Goal: Transaction & Acquisition: Purchase product/service

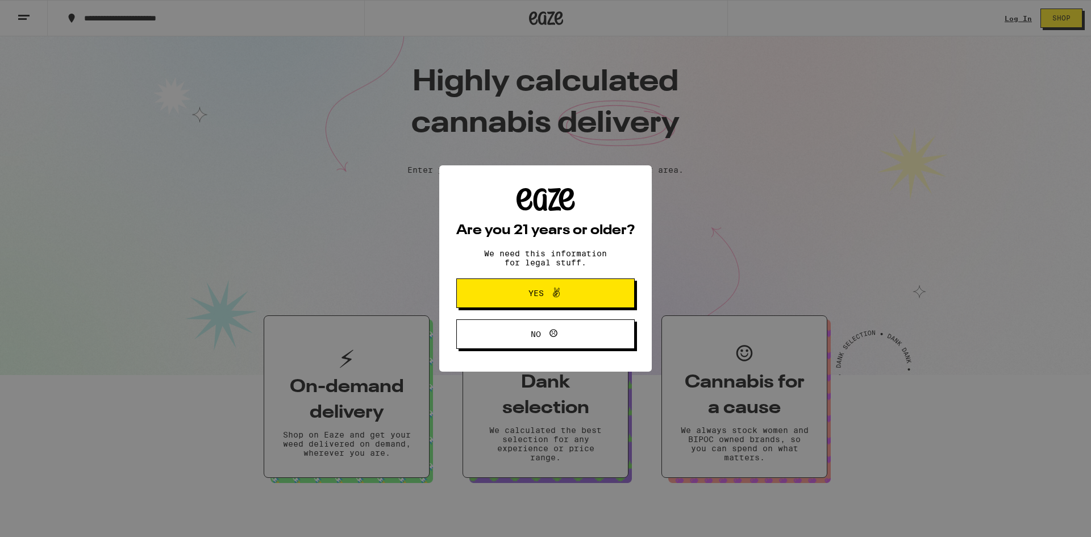
click at [536, 301] on span "Yes" at bounding box center [545, 293] width 86 height 15
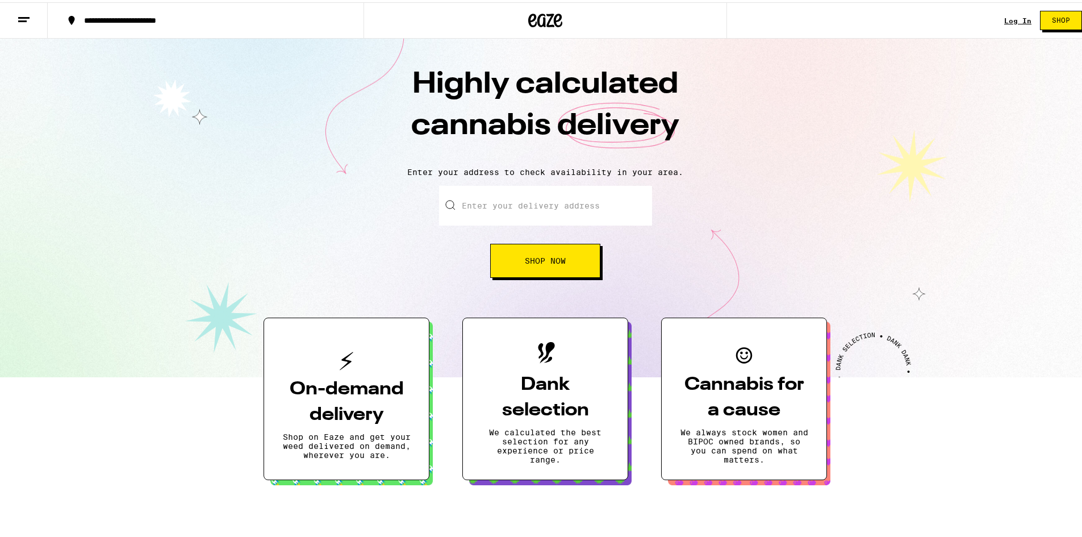
click at [513, 192] on input "Enter your delivery address" at bounding box center [545, 204] width 213 height 40
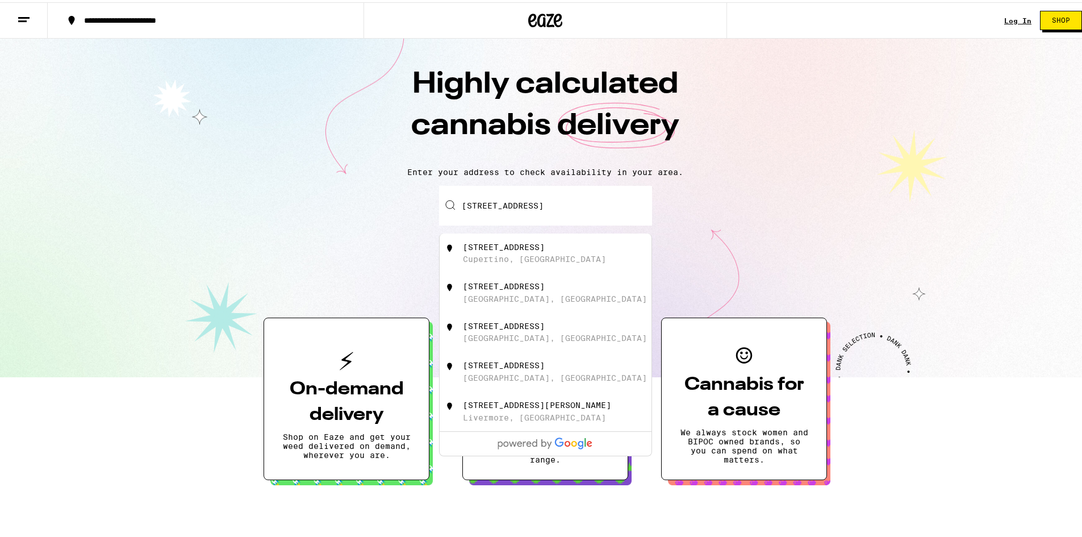
type input "[STREET_ADDRESS]"
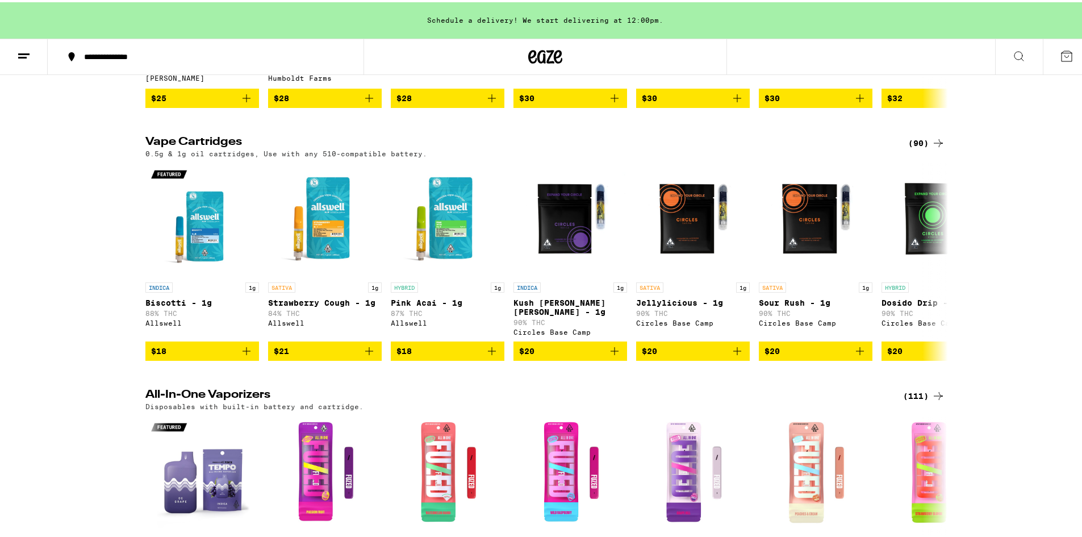
scroll to position [1136, 0]
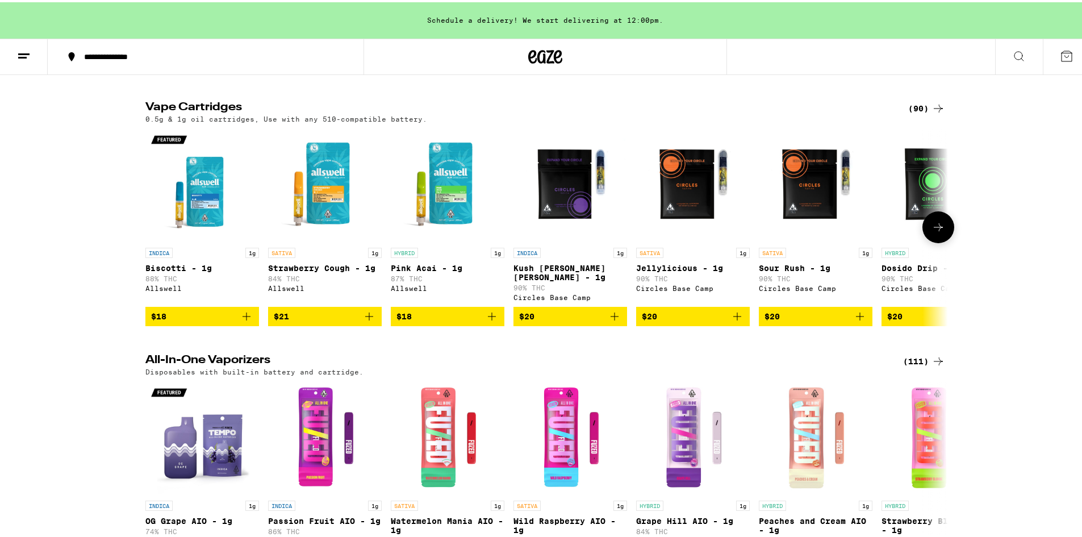
click at [946, 241] on button at bounding box center [939, 225] width 32 height 32
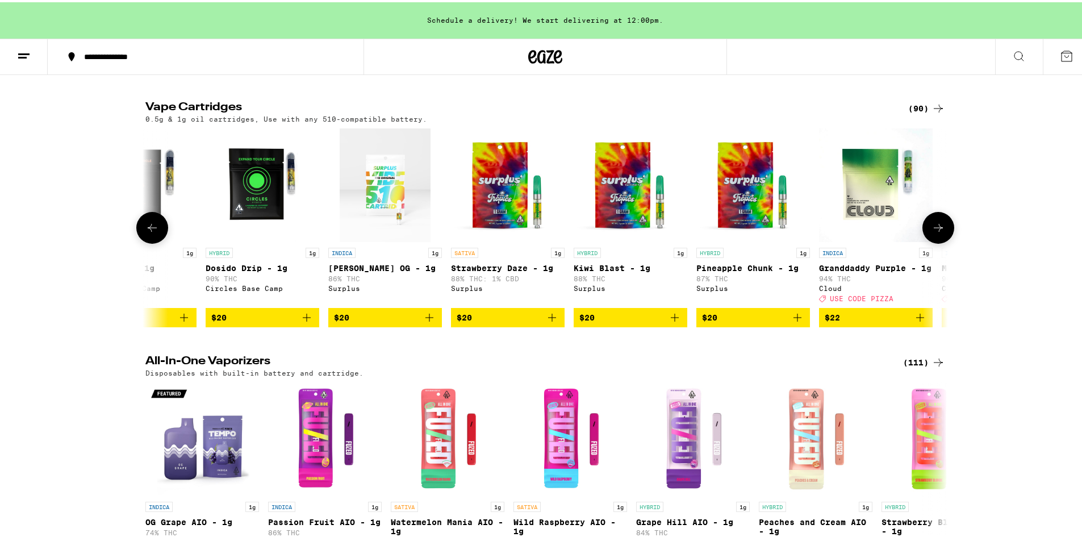
click at [946, 241] on button at bounding box center [939, 226] width 32 height 32
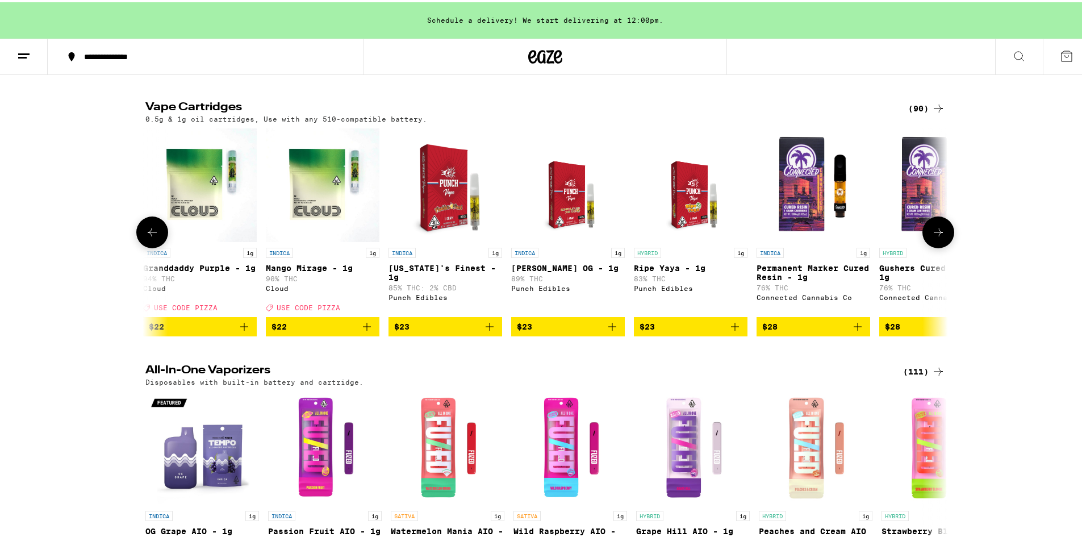
click at [946, 246] on button at bounding box center [939, 230] width 32 height 32
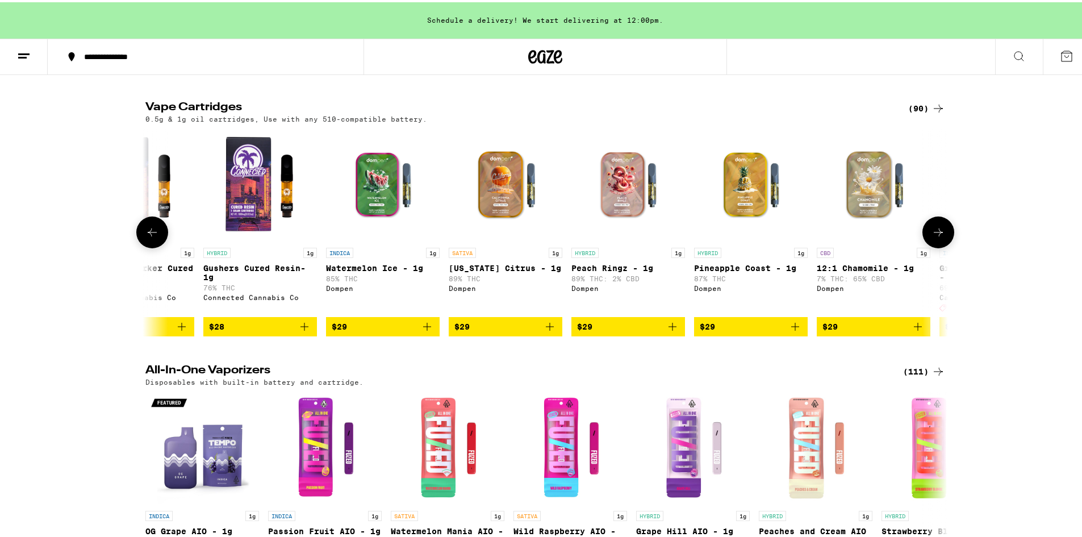
click at [946, 246] on button at bounding box center [939, 230] width 32 height 32
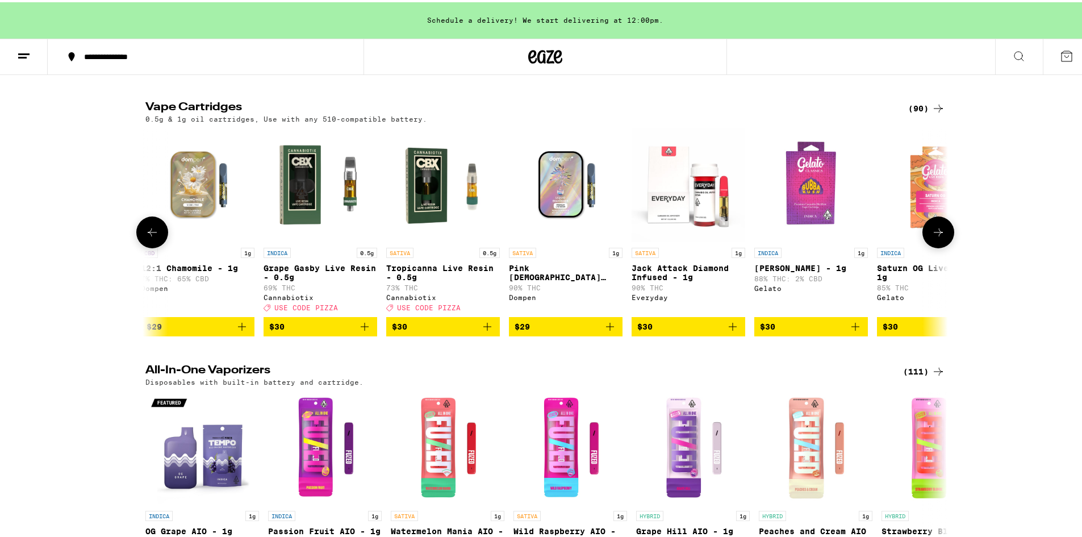
click at [946, 246] on button at bounding box center [939, 230] width 32 height 32
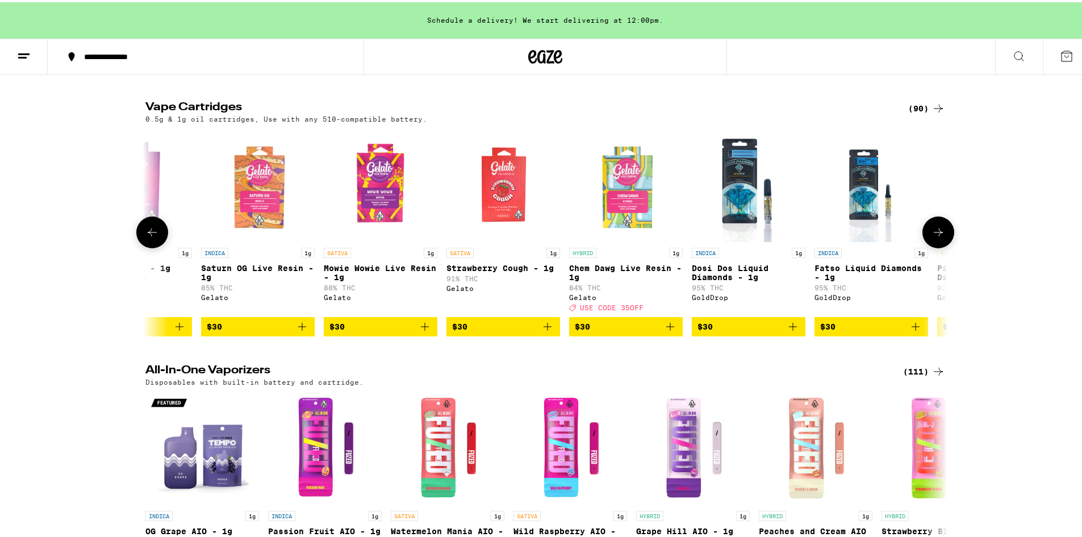
click at [946, 246] on button at bounding box center [939, 230] width 32 height 32
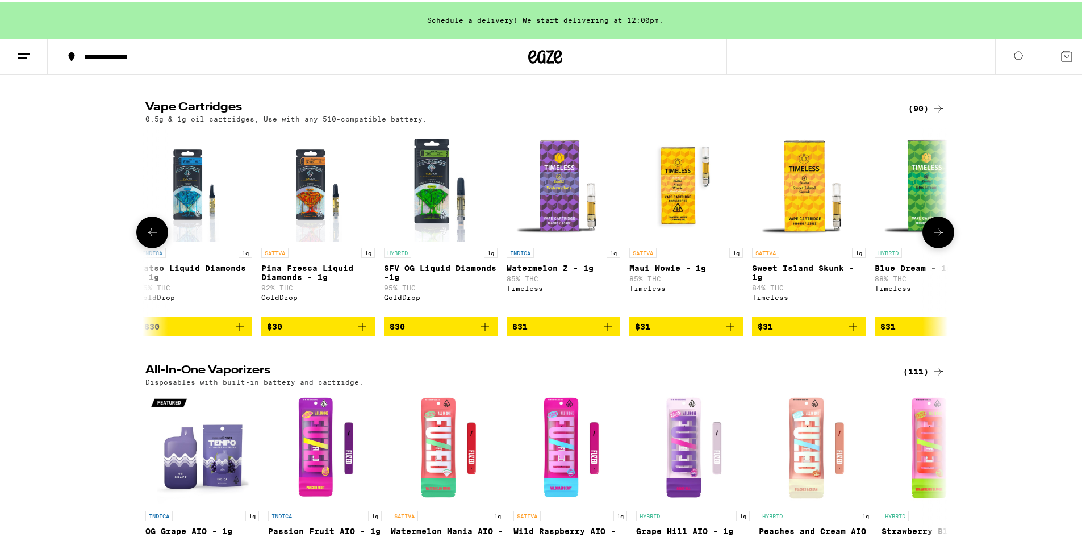
click at [946, 246] on button at bounding box center [939, 230] width 32 height 32
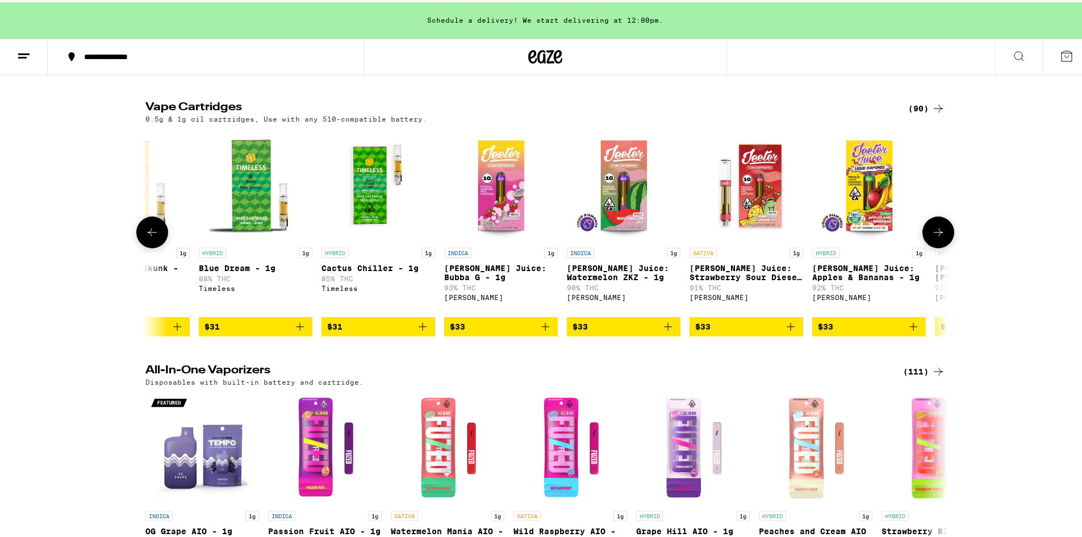
click at [946, 246] on button at bounding box center [939, 230] width 32 height 32
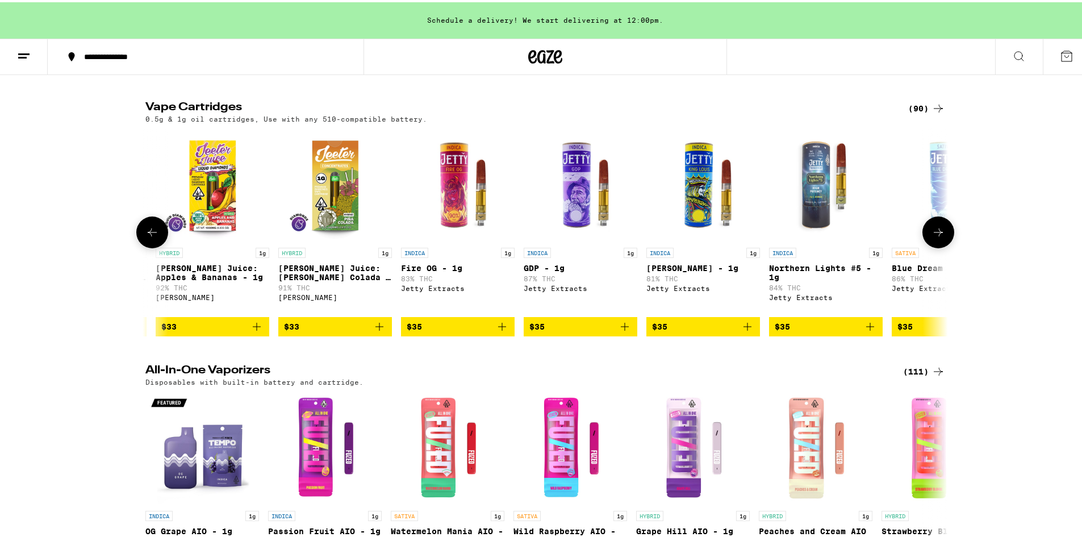
scroll to position [0, 5409]
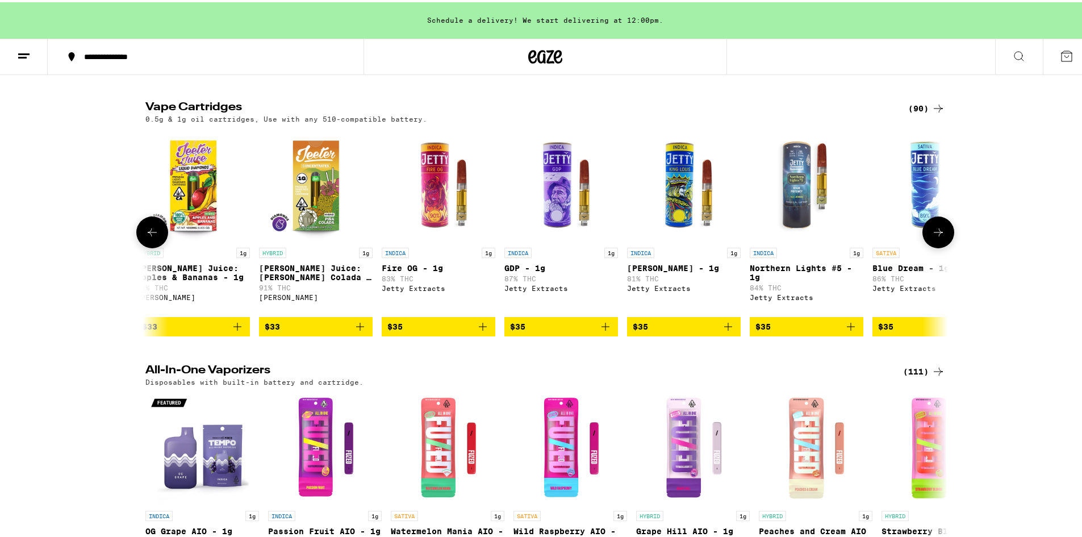
click at [946, 246] on button at bounding box center [939, 230] width 32 height 32
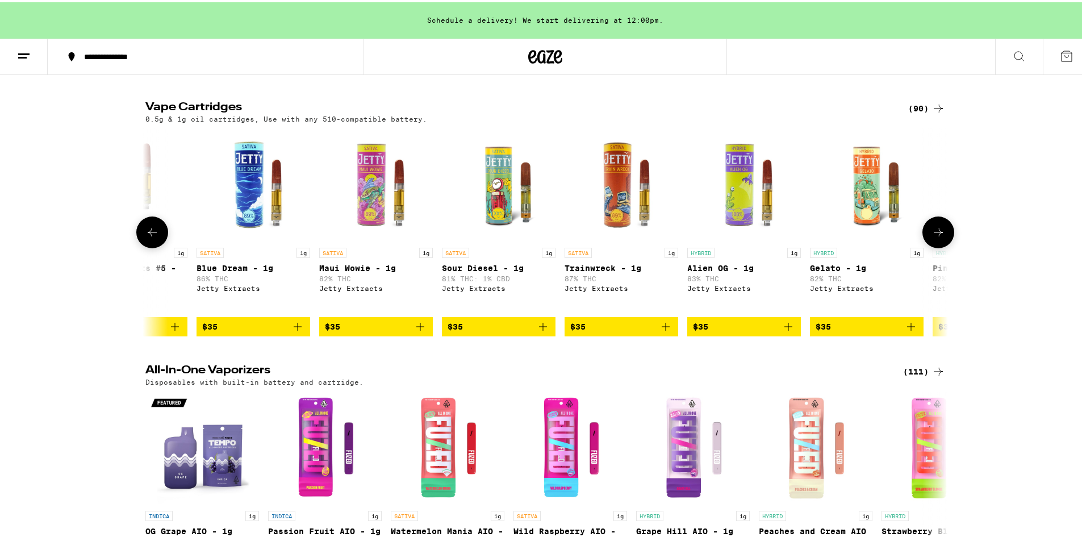
click at [946, 246] on button at bounding box center [939, 230] width 32 height 32
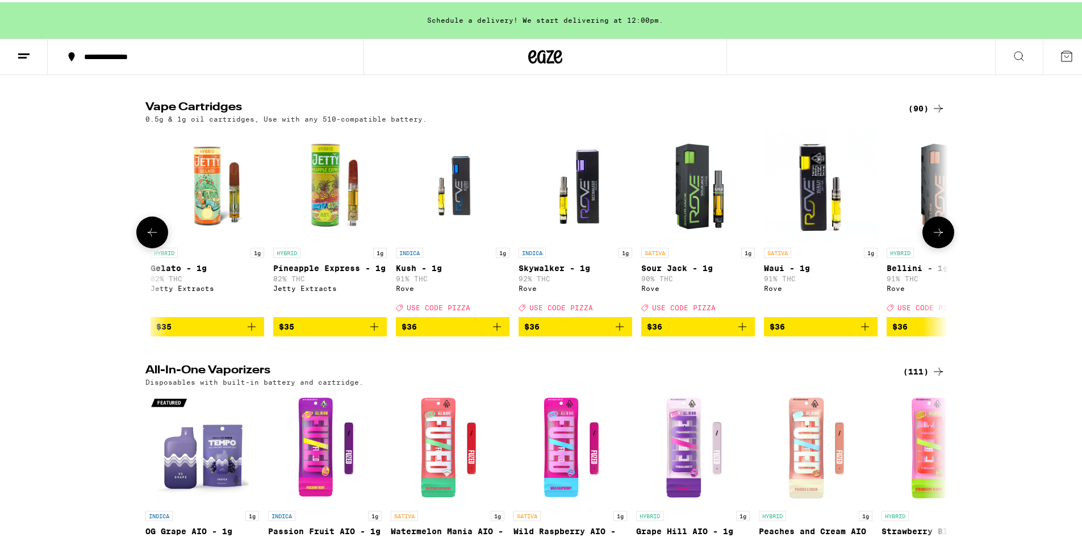
scroll to position [0, 6761]
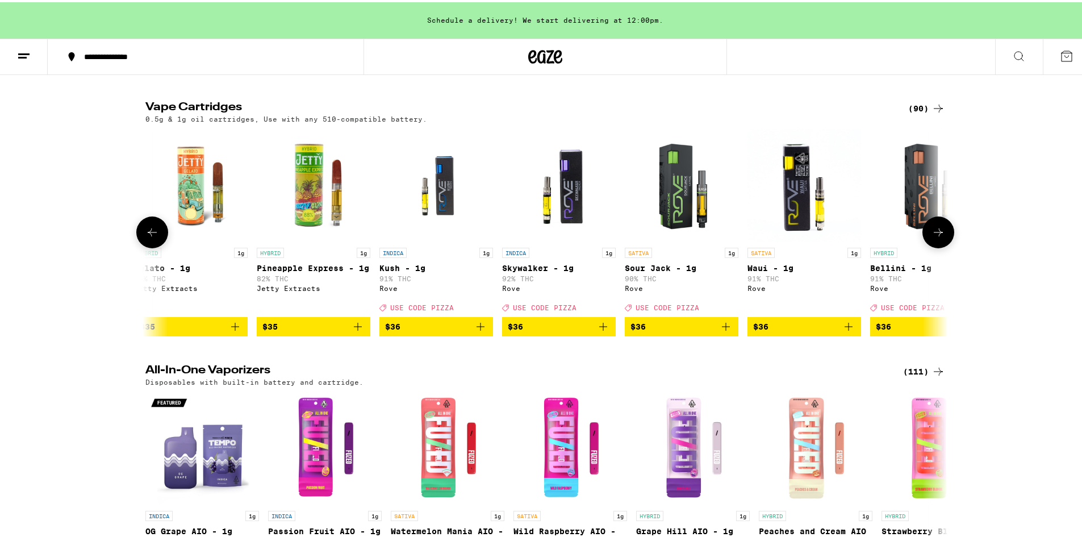
click at [946, 246] on div at bounding box center [939, 230] width 32 height 32
click at [945, 246] on button at bounding box center [939, 230] width 32 height 32
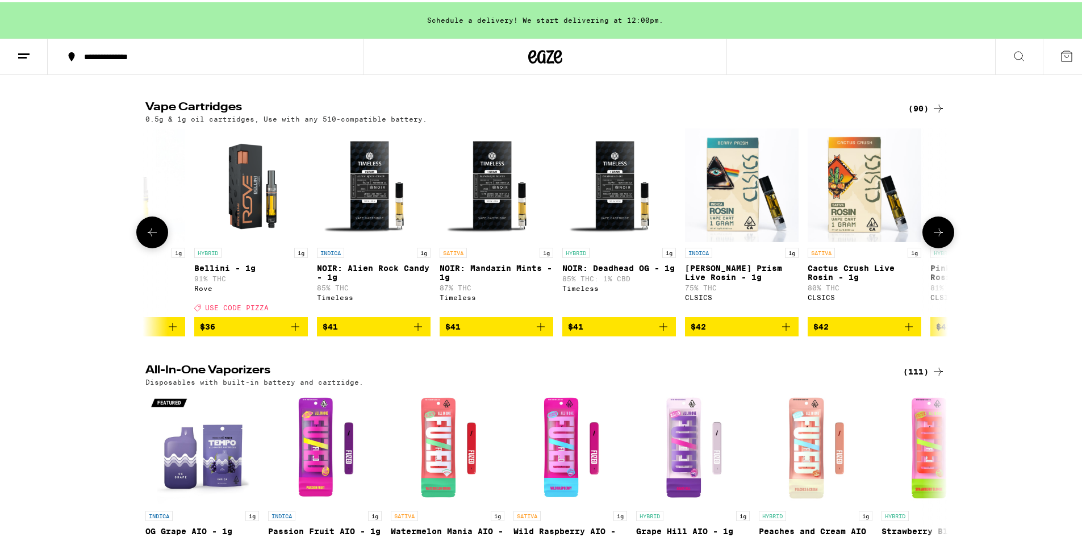
click at [945, 246] on button at bounding box center [939, 230] width 32 height 32
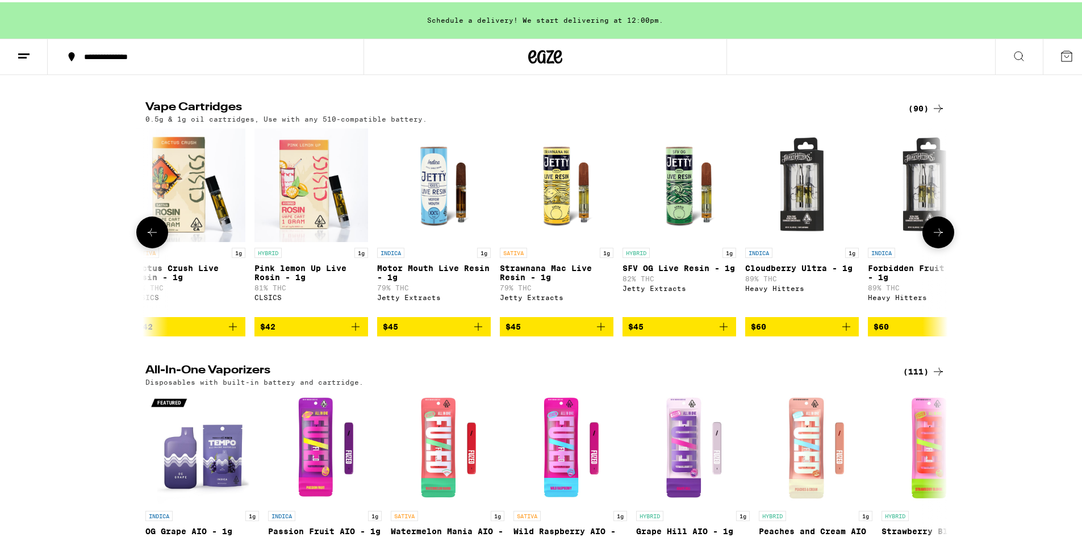
click at [945, 246] on button at bounding box center [939, 230] width 32 height 32
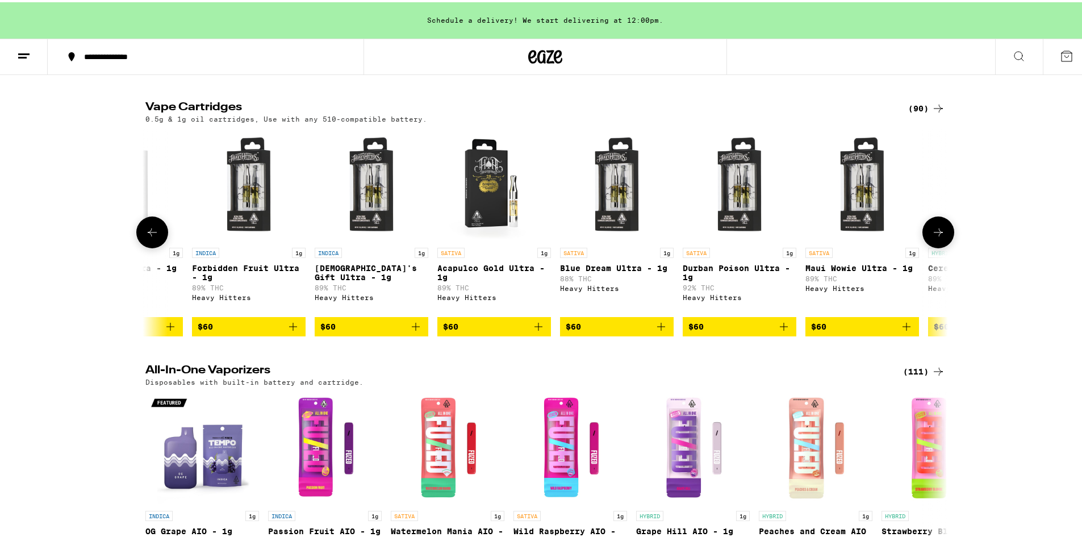
click at [945, 246] on button at bounding box center [939, 230] width 32 height 32
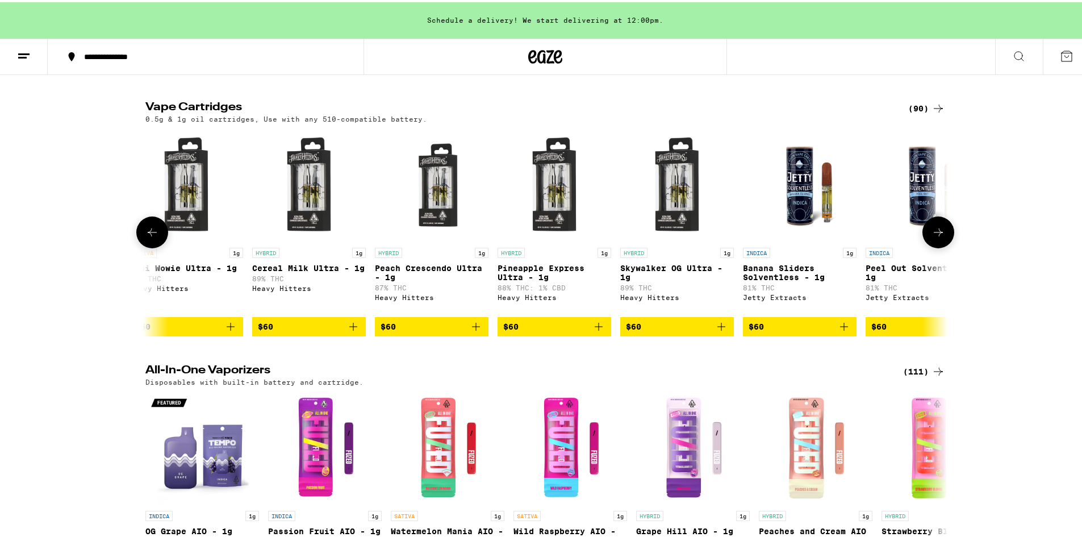
click at [945, 246] on button at bounding box center [939, 230] width 32 height 32
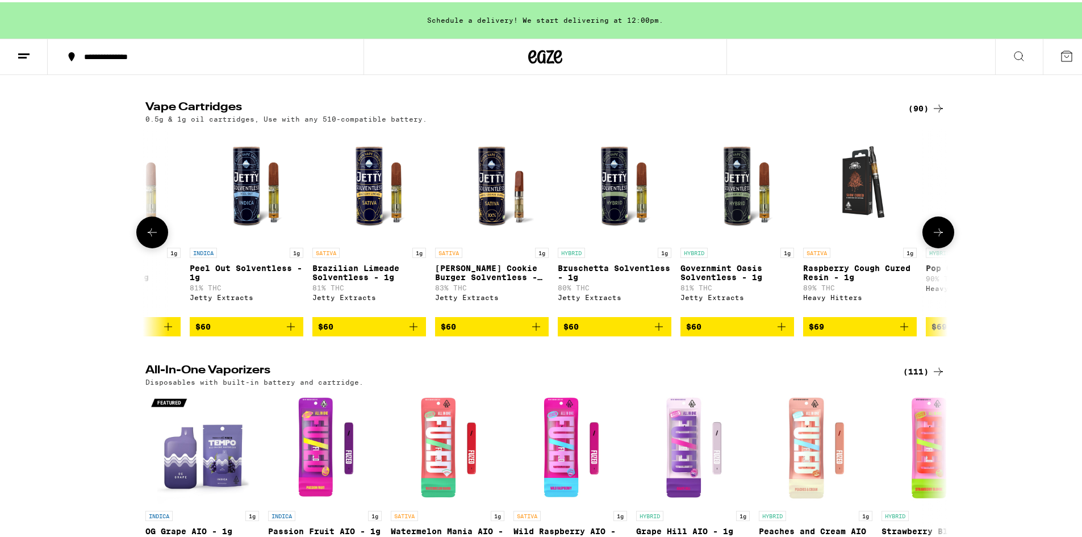
click at [945, 246] on button at bounding box center [939, 230] width 32 height 32
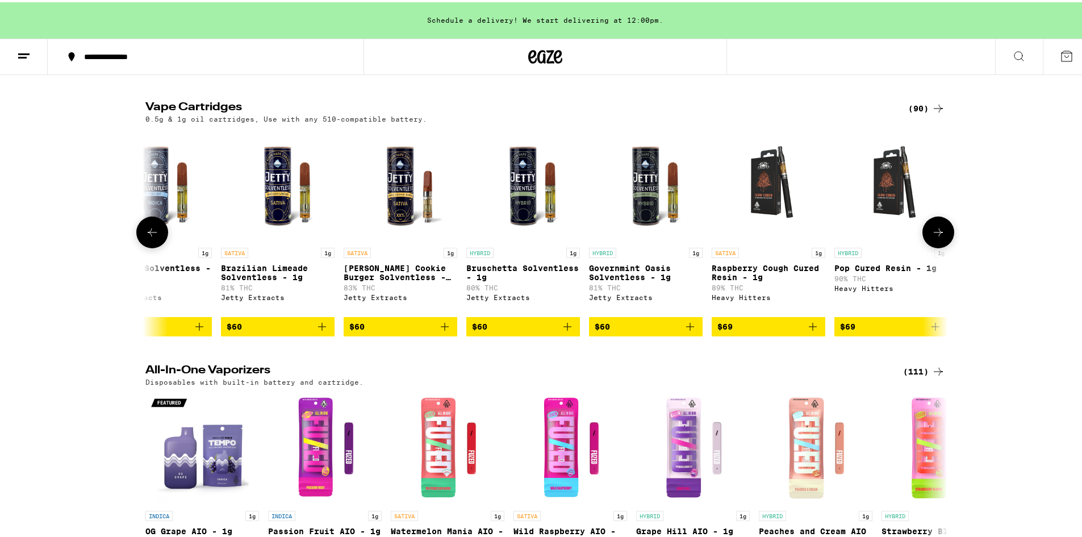
scroll to position [0, 10245]
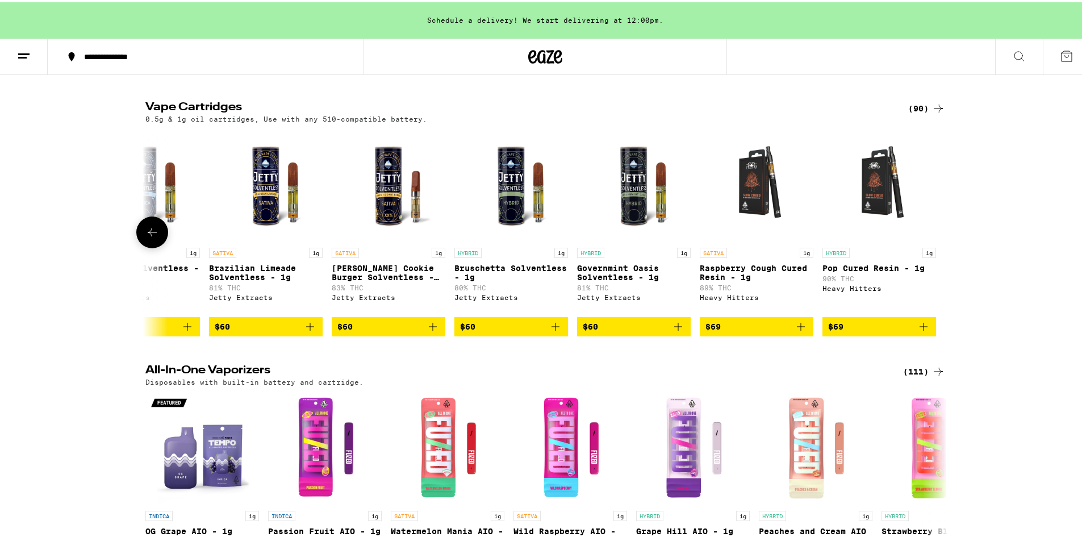
click at [146, 237] on icon at bounding box center [152, 230] width 14 height 14
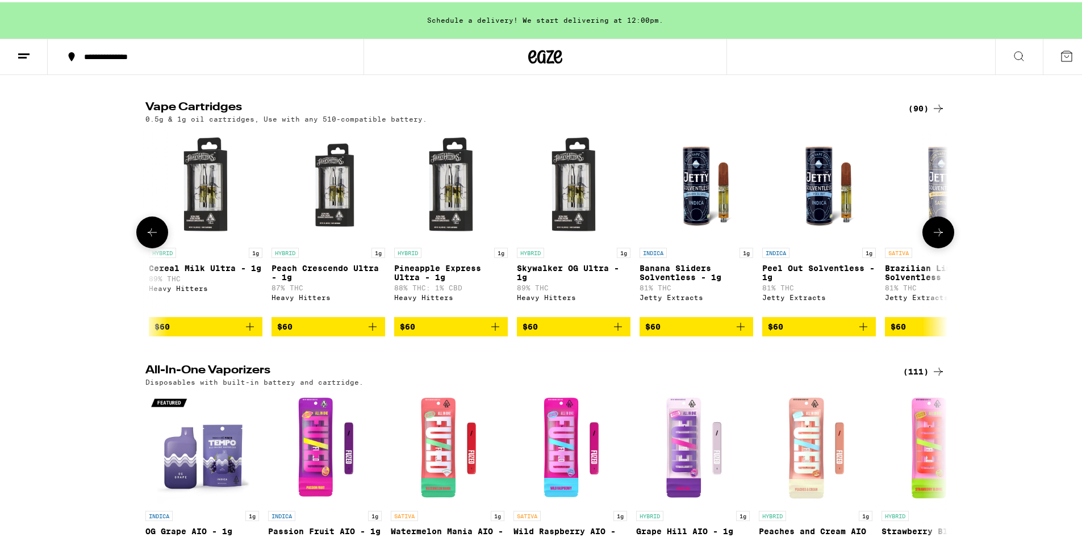
click at [145, 237] on icon at bounding box center [152, 230] width 14 height 14
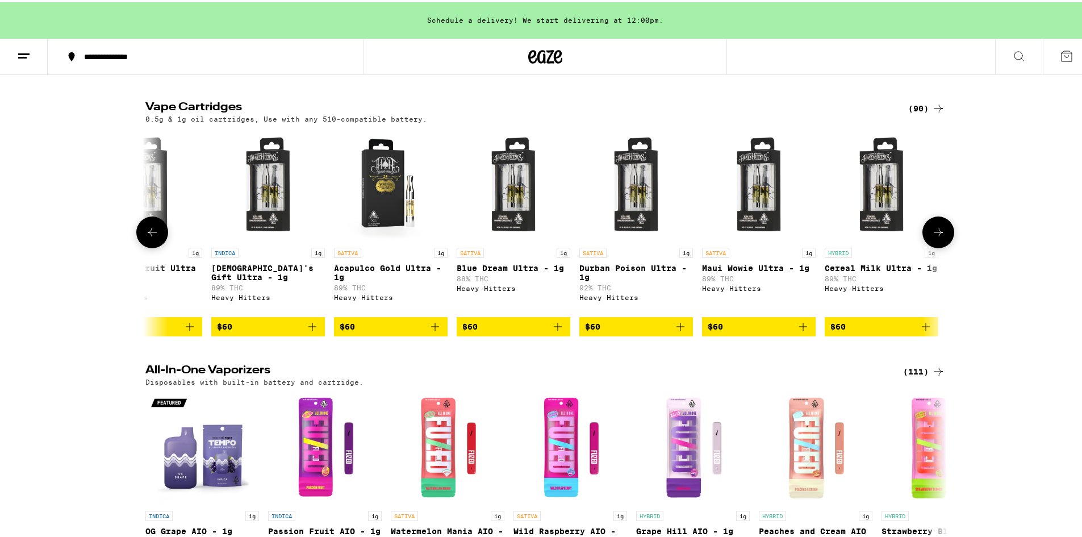
click at [145, 237] on icon at bounding box center [152, 230] width 14 height 14
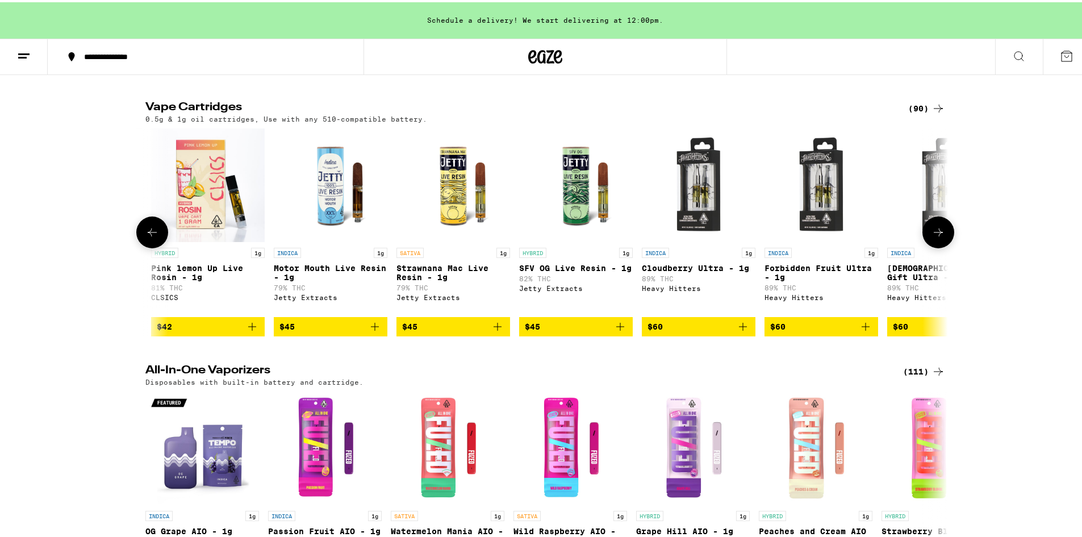
click at [145, 237] on icon at bounding box center [152, 230] width 14 height 14
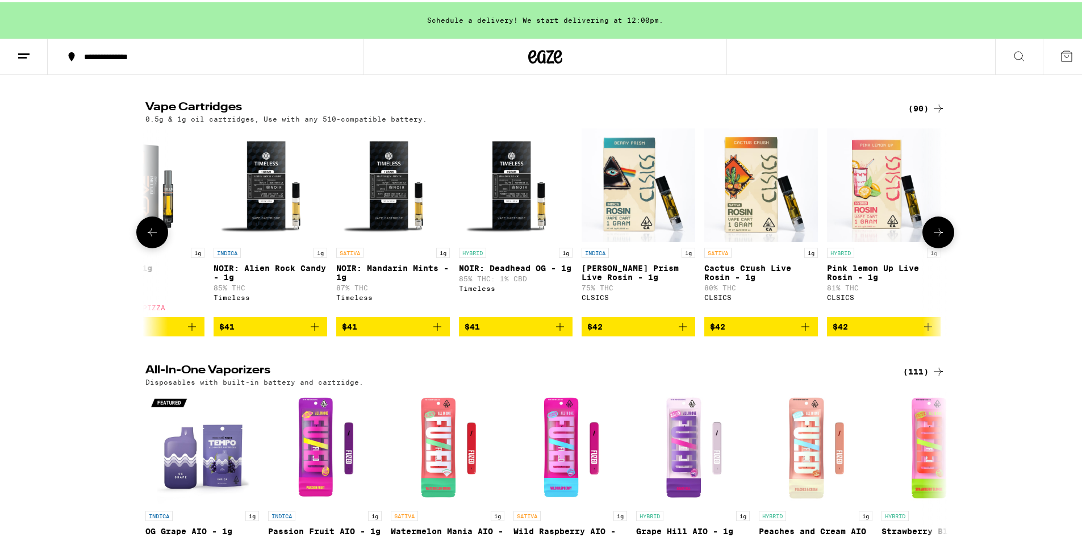
click at [145, 237] on icon at bounding box center [152, 230] width 14 height 14
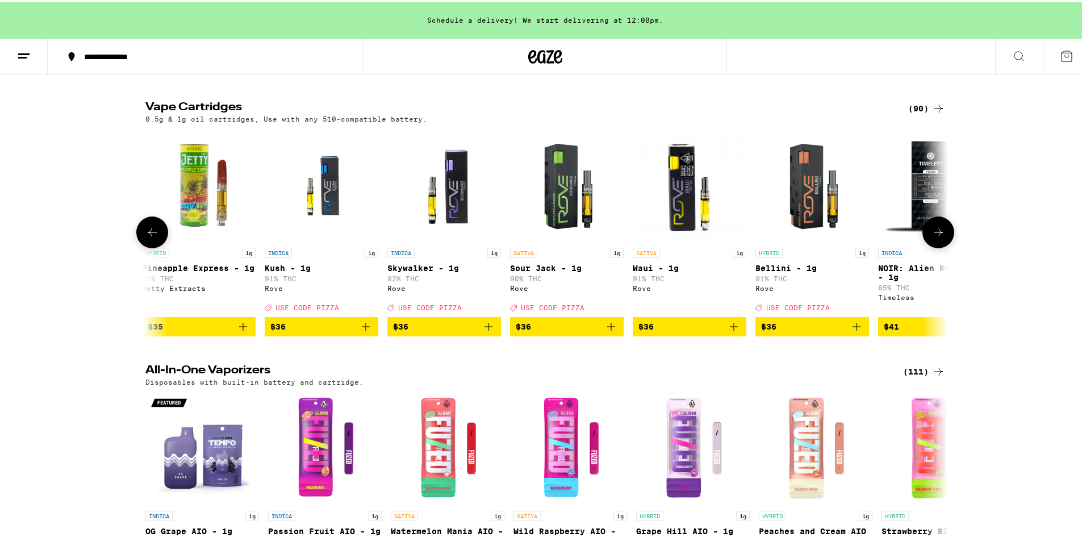
scroll to position [0, 6864]
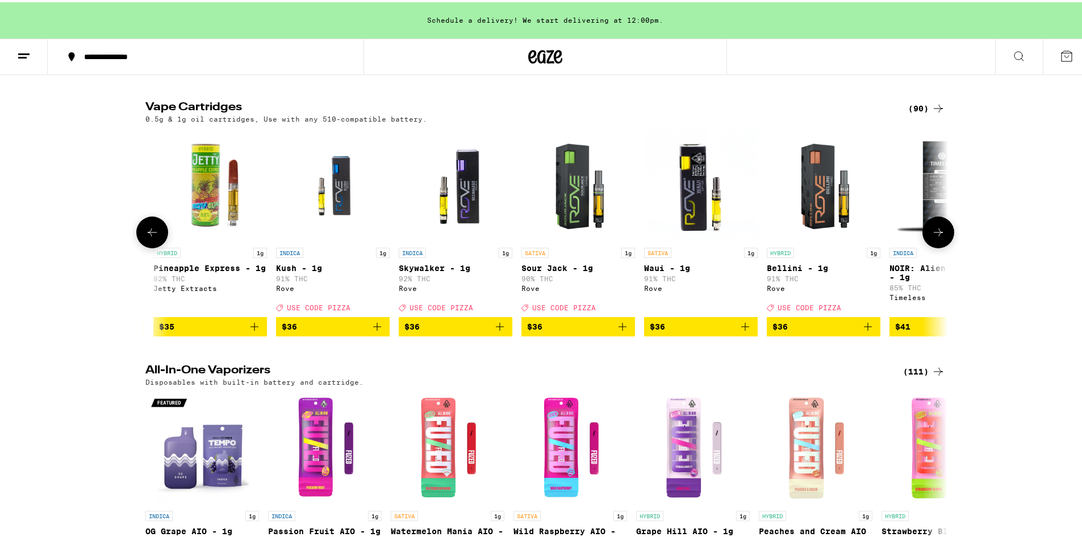
click at [145, 237] on icon at bounding box center [152, 230] width 14 height 14
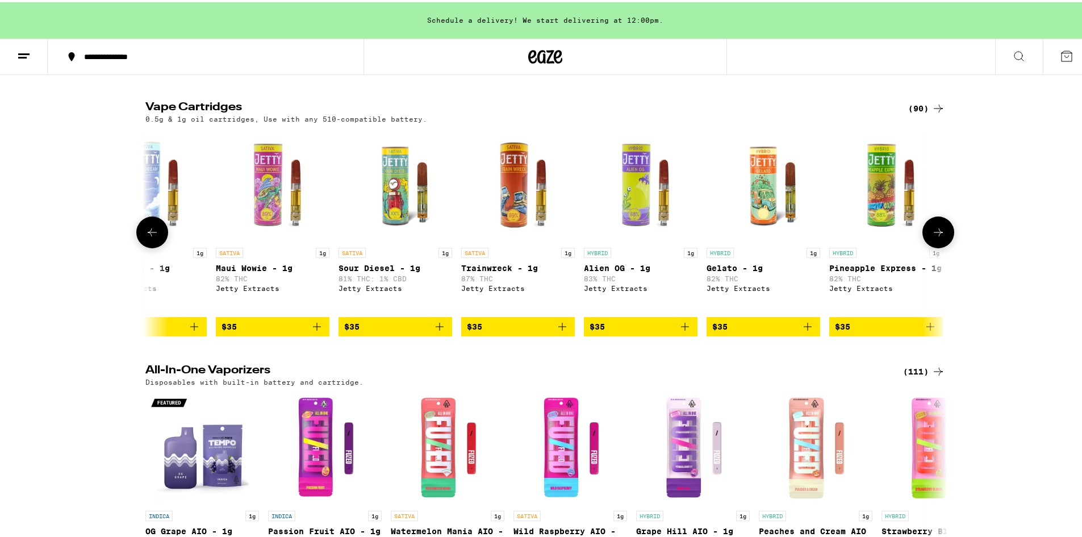
click at [145, 237] on icon at bounding box center [152, 230] width 14 height 14
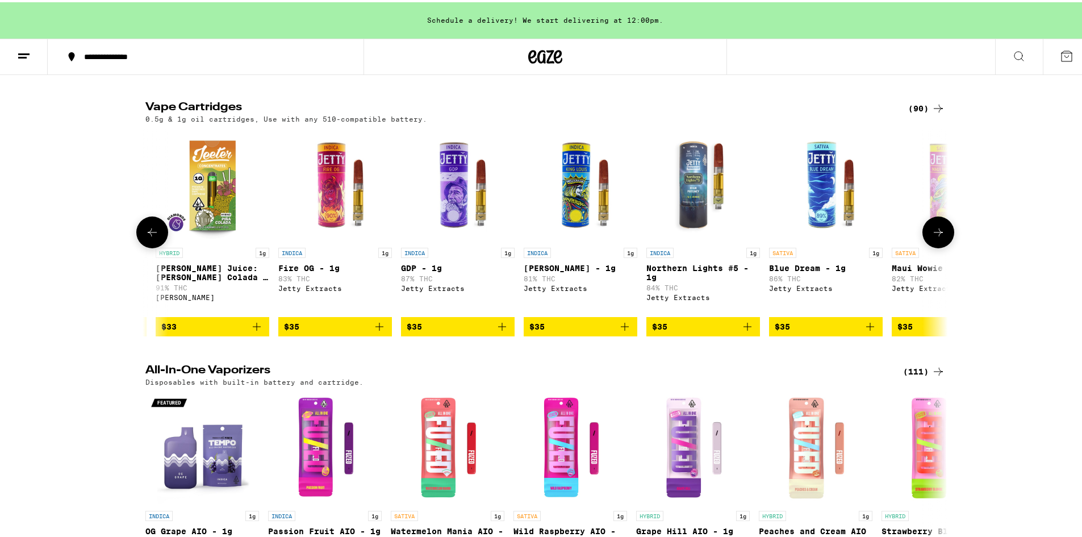
click at [145, 237] on icon at bounding box center [152, 230] width 14 height 14
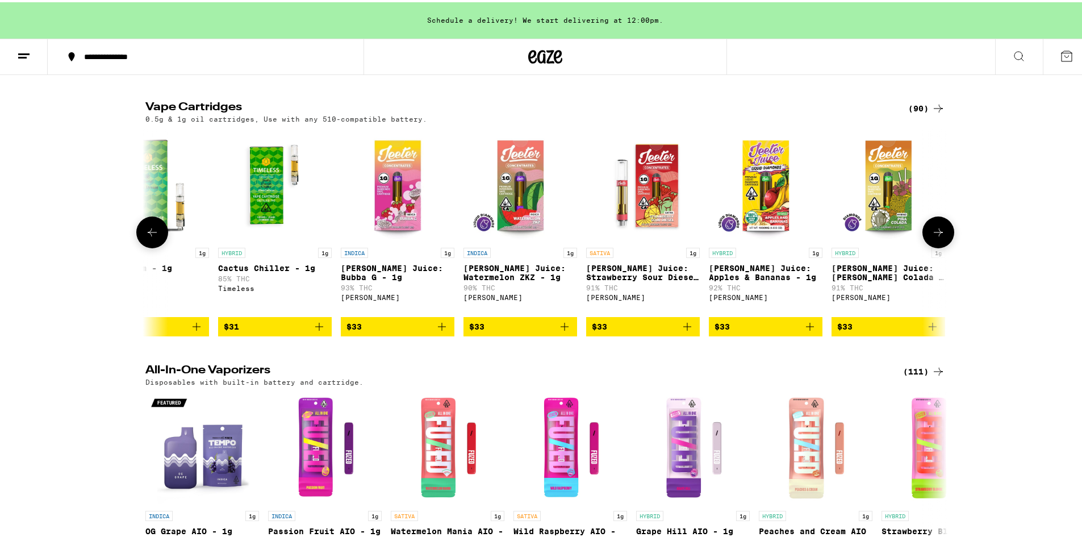
click at [145, 237] on icon at bounding box center [152, 230] width 14 height 14
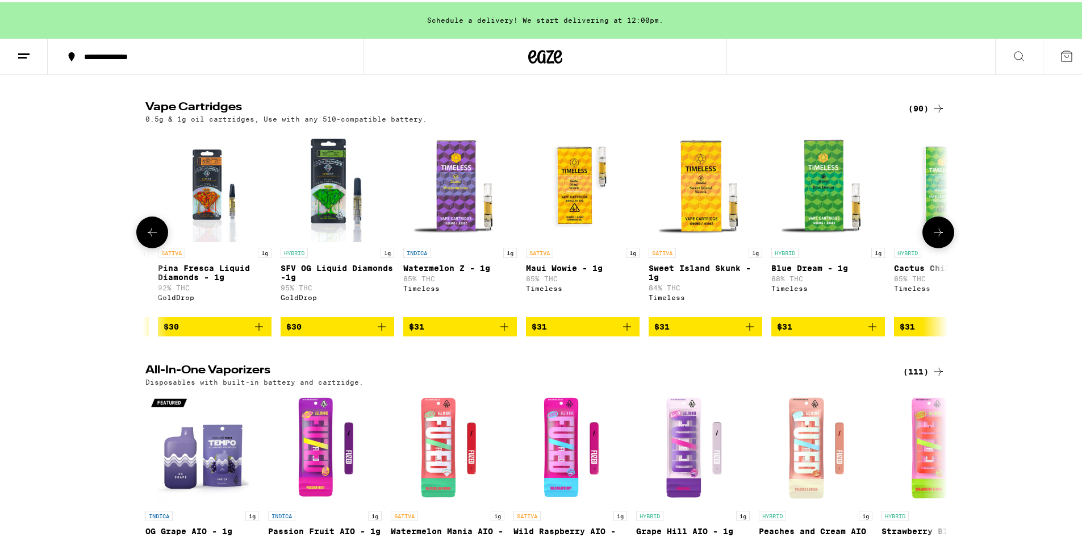
click at [145, 237] on icon at bounding box center [152, 230] width 14 height 14
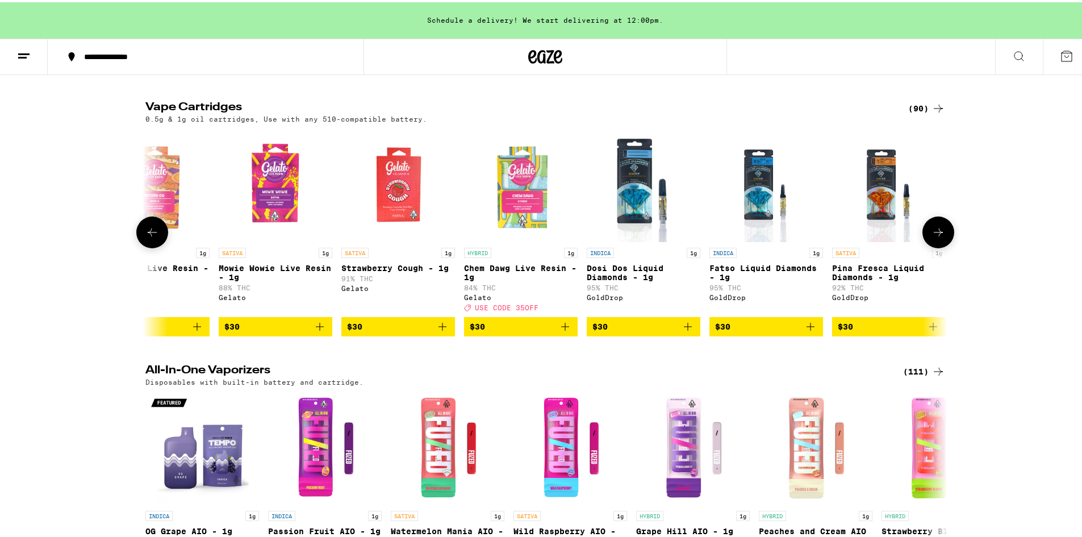
scroll to position [0, 3484]
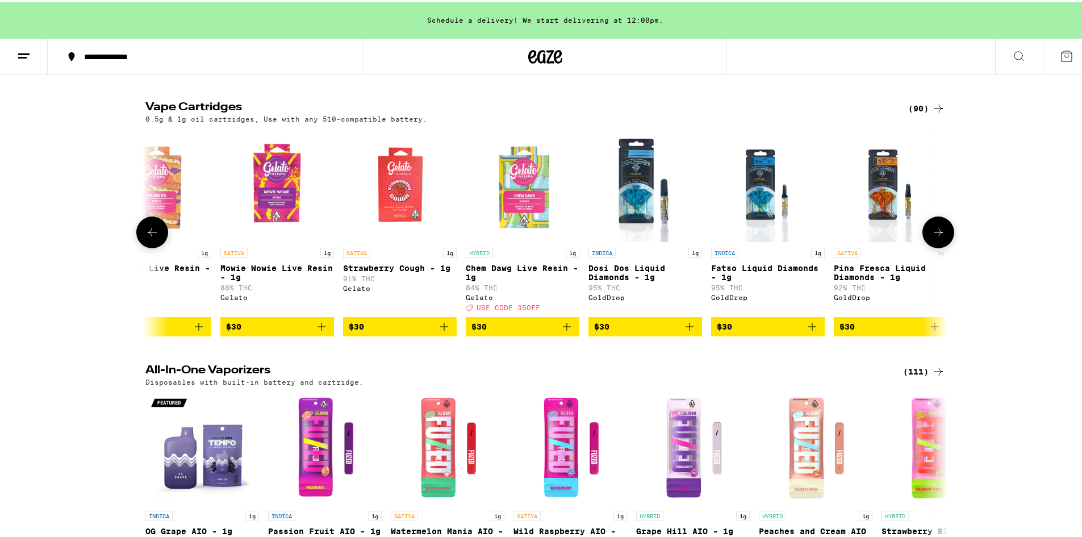
click at [145, 237] on icon at bounding box center [152, 230] width 14 height 14
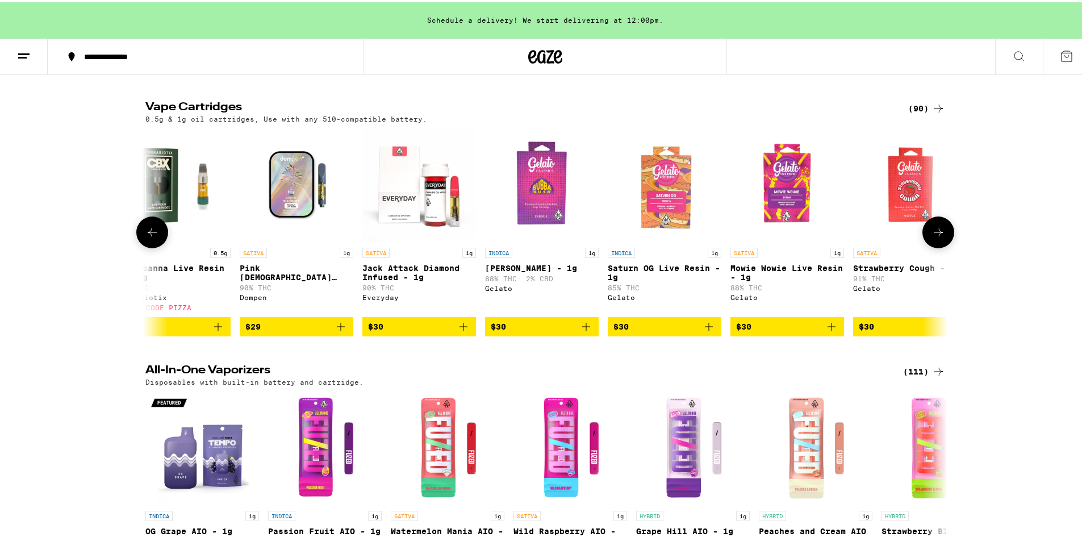
scroll to position [0, 2808]
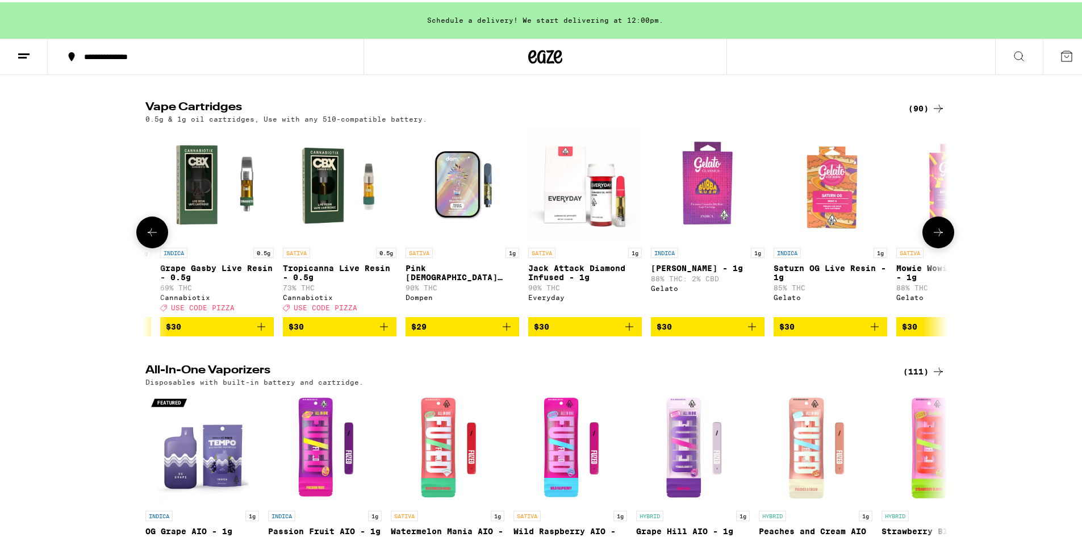
click at [145, 237] on icon at bounding box center [152, 230] width 14 height 14
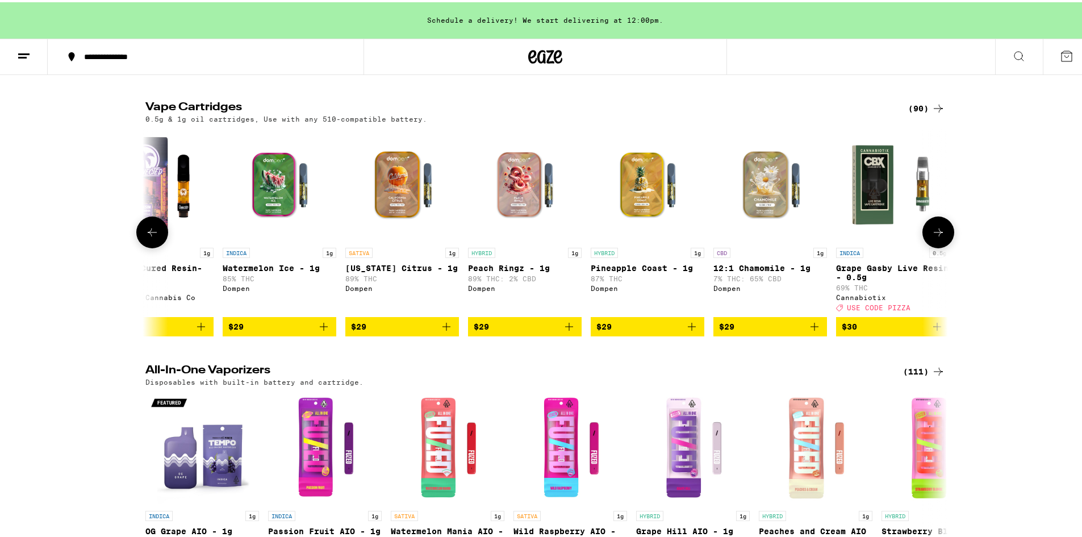
click at [145, 237] on icon at bounding box center [152, 230] width 14 height 14
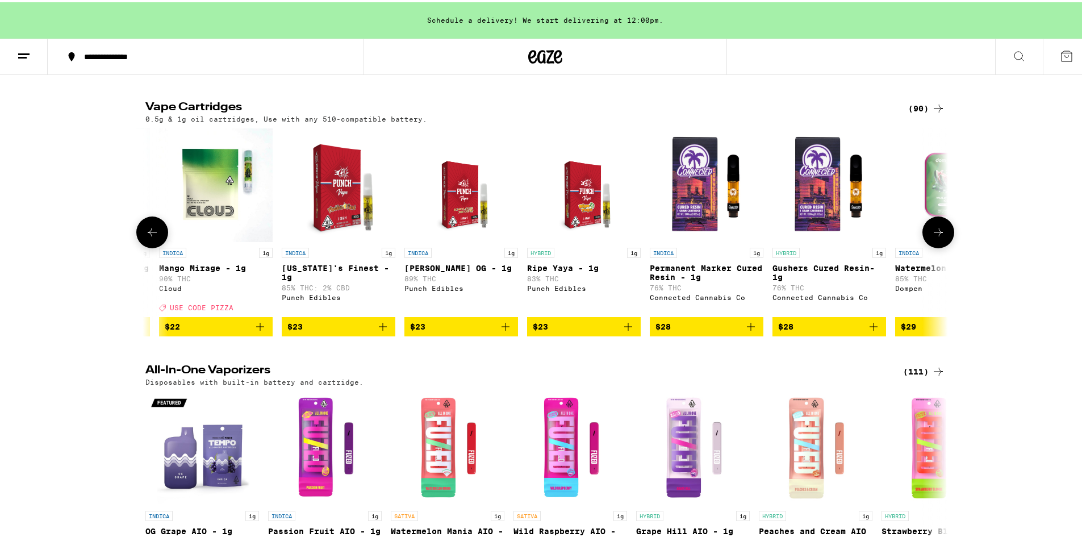
scroll to position [0, 1456]
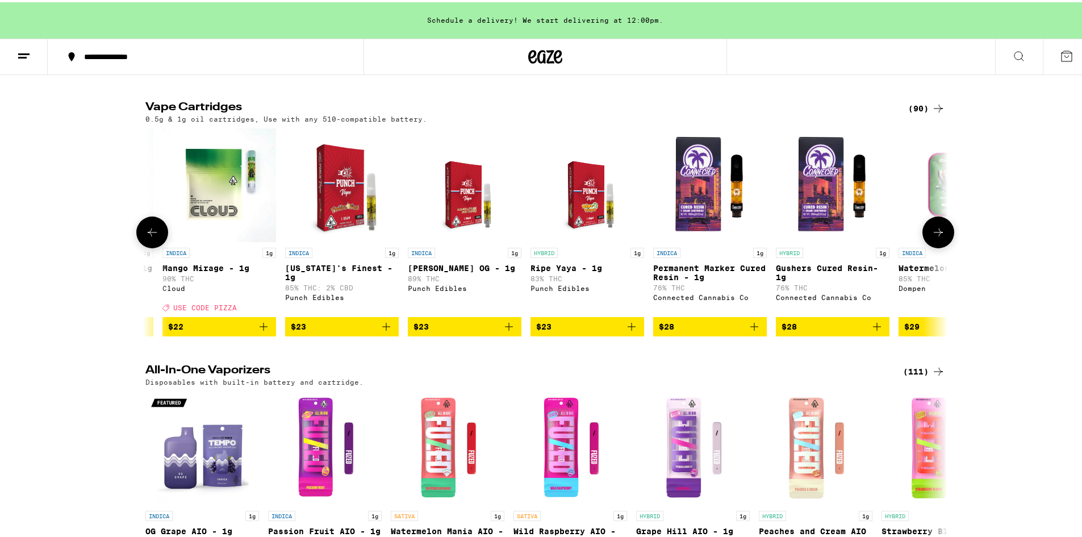
click at [145, 237] on icon at bounding box center [152, 230] width 14 height 14
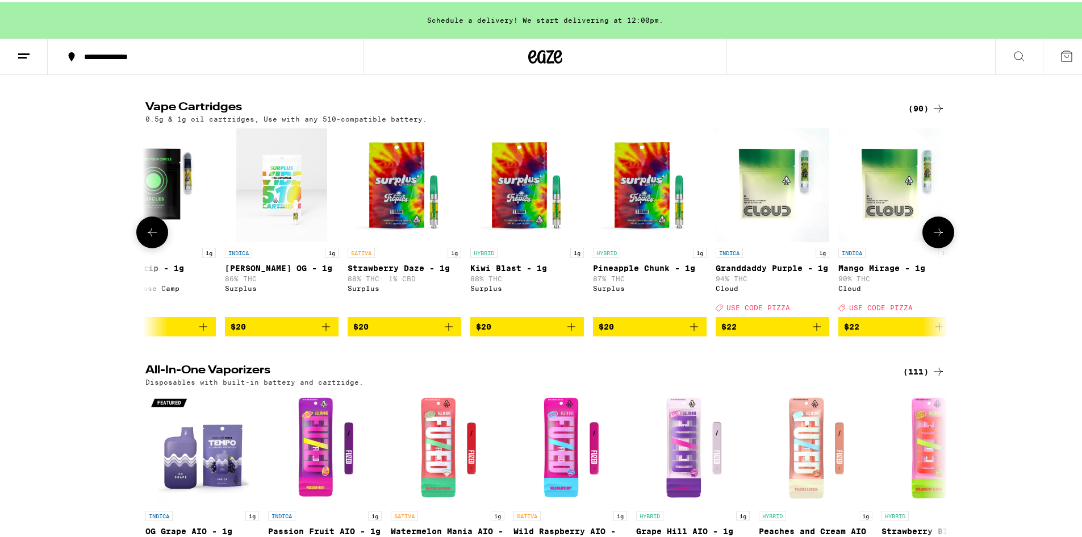
click at [145, 237] on icon at bounding box center [152, 230] width 14 height 14
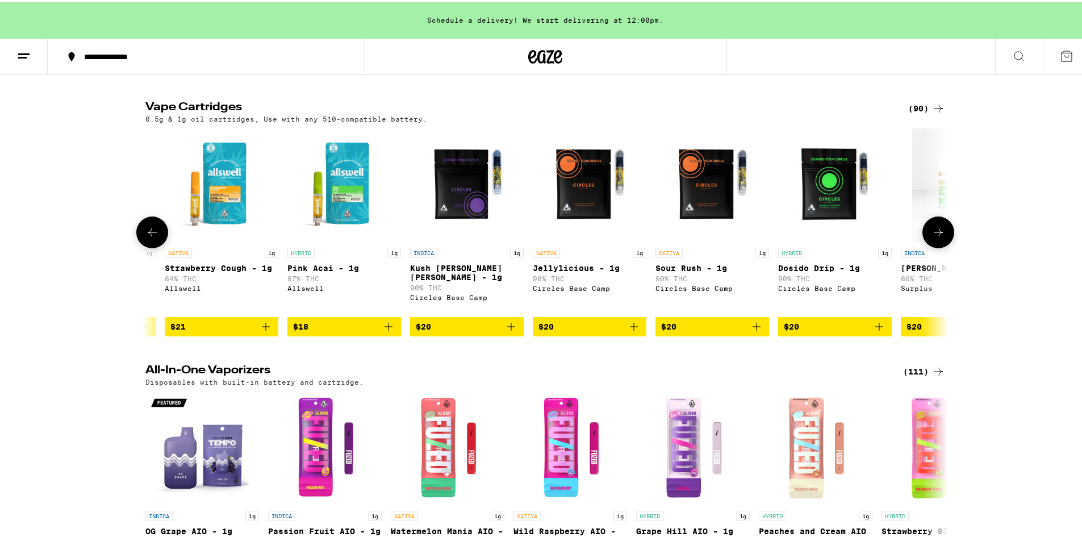
click at [140, 246] on button at bounding box center [152, 230] width 32 height 32
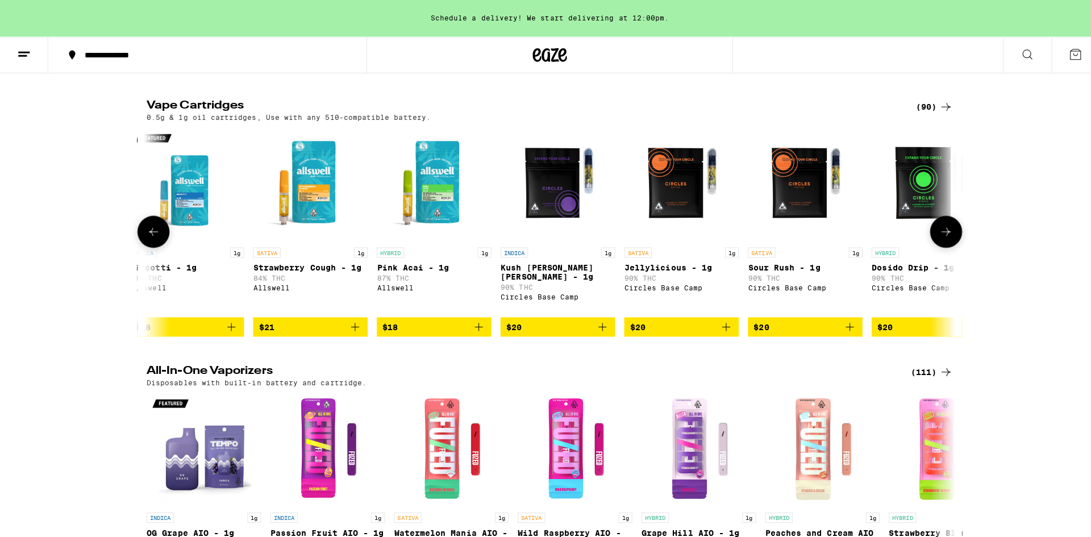
scroll to position [0, 0]
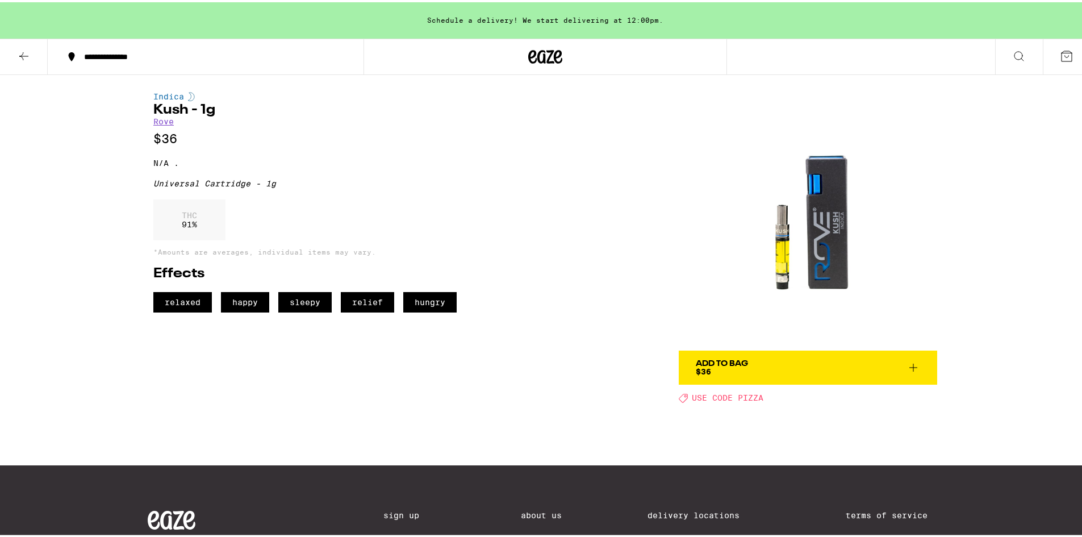
click at [171, 228] on div "THC 91 %" at bounding box center [189, 217] width 72 height 41
